Goal: Check status: Check status

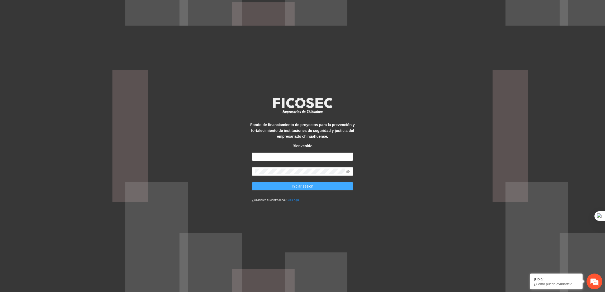
type input "**********"
click at [296, 183] on span "Iniciar sesión" at bounding box center [302, 186] width 22 height 6
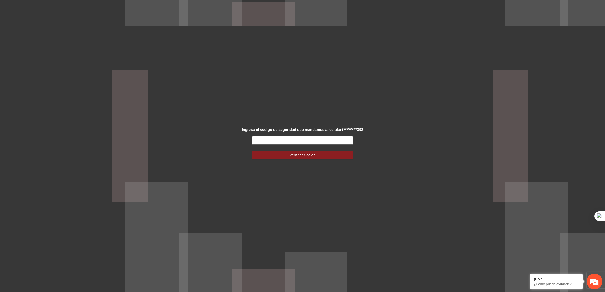
click at [276, 139] on input "text" at bounding box center [302, 140] width 101 height 8
type input "******"
click at [252, 151] on button "Verificar Código" at bounding box center [302, 155] width 101 height 8
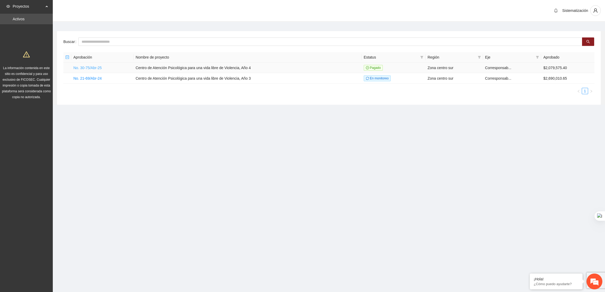
click at [98, 67] on link "No. 30-75/Abr-25" at bounding box center [87, 68] width 28 height 4
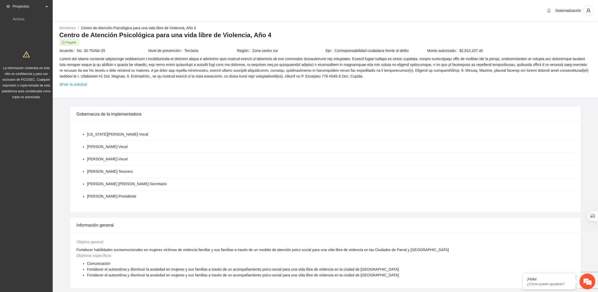
scroll to position [186, 0]
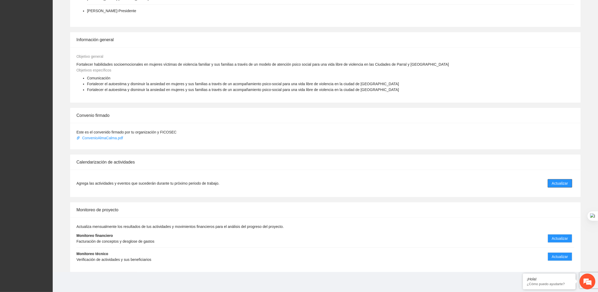
click at [564, 183] on span "Actualizar" at bounding box center [560, 183] width 16 height 6
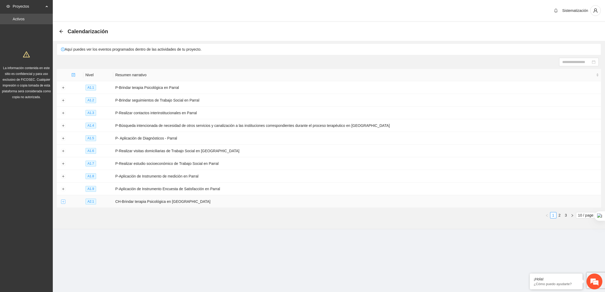
click at [64, 202] on button "Expand row" at bounding box center [63, 202] width 4 height 4
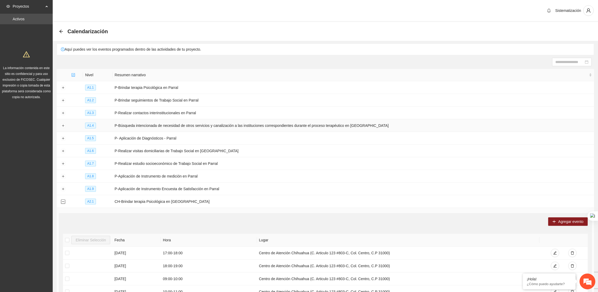
scroll to position [151, 0]
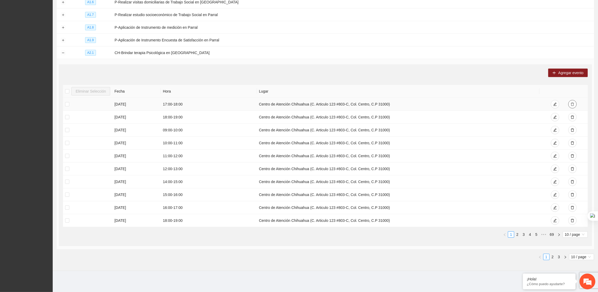
click at [574, 106] on icon "delete" at bounding box center [573, 104] width 4 height 4
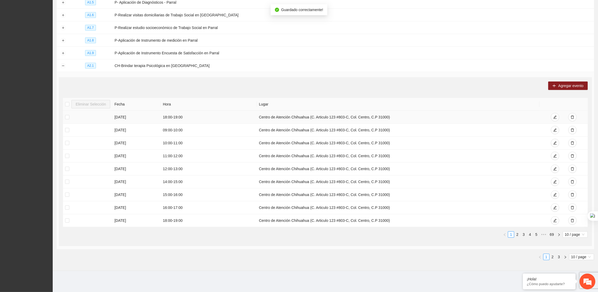
scroll to position [138, 0]
click at [574, 118] on icon "delete" at bounding box center [573, 117] width 4 height 4
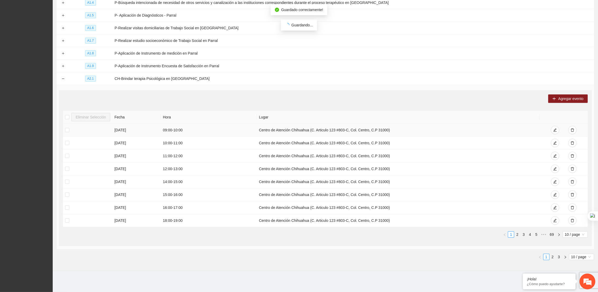
scroll to position [125, 0]
click at [518, 236] on link "2" at bounding box center [518, 235] width 6 height 6
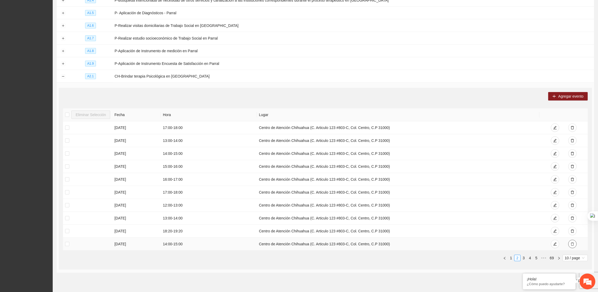
click at [573, 248] on button "button" at bounding box center [573, 244] width 8 height 8
click at [511, 247] on link "1" at bounding box center [512, 245] width 6 height 6
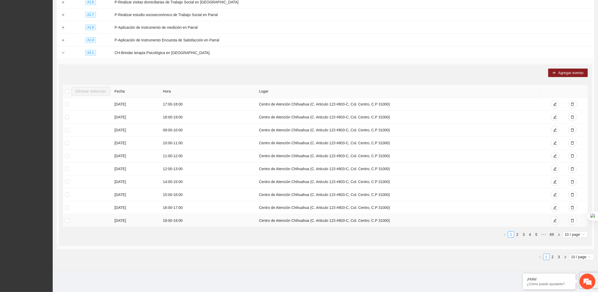
scroll to position [0, 0]
